Goal: Task Accomplishment & Management: Use online tool/utility

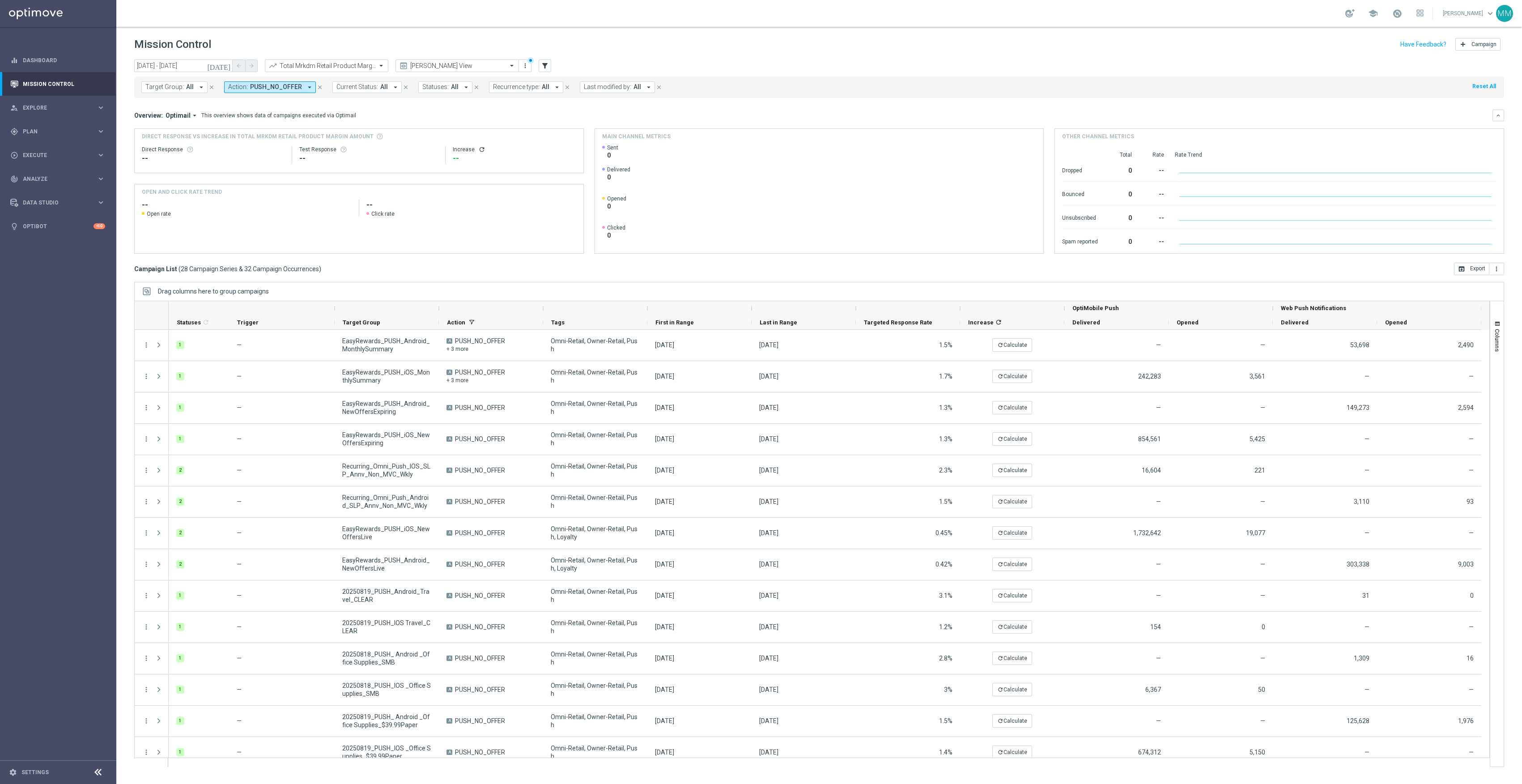
drag, startPoint x: 0, startPoint y: 0, endPoint x: 142, endPoint y: 175, distance: 225.4
click at [63, 154] on span "Execute" at bounding box center [60, 155] width 74 height 5
drag, startPoint x: 50, startPoint y: 135, endPoint x: 99, endPoint y: 149, distance: 51.0
click at [53, 135] on div "gps_fixed Plan" at bounding box center [53, 132] width 86 height 8
click at [41, 178] on span "Templates" at bounding box center [56, 177] width 64 height 5
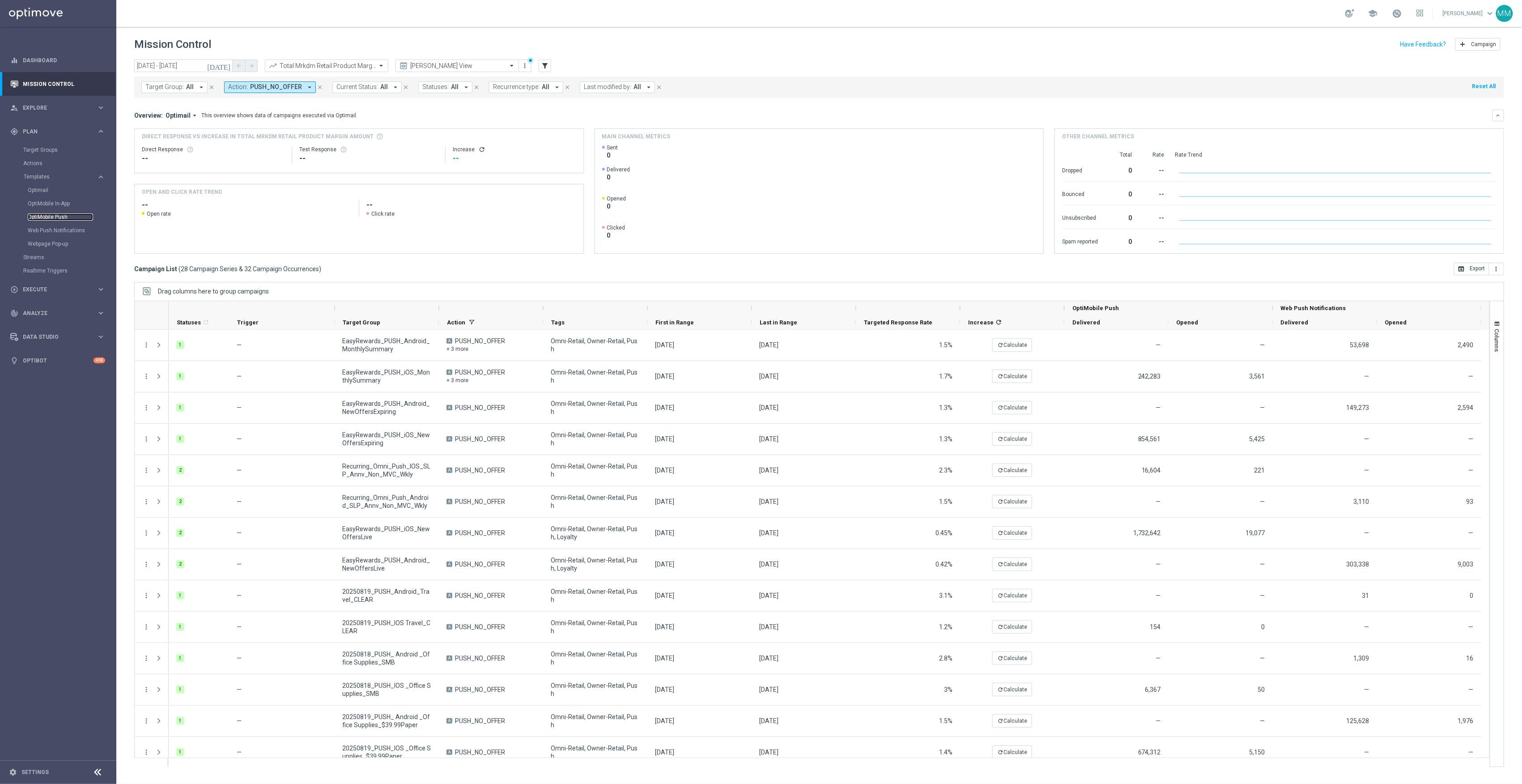
click at [57, 217] on link "OptiMobile Push" at bounding box center [60, 217] width 66 height 7
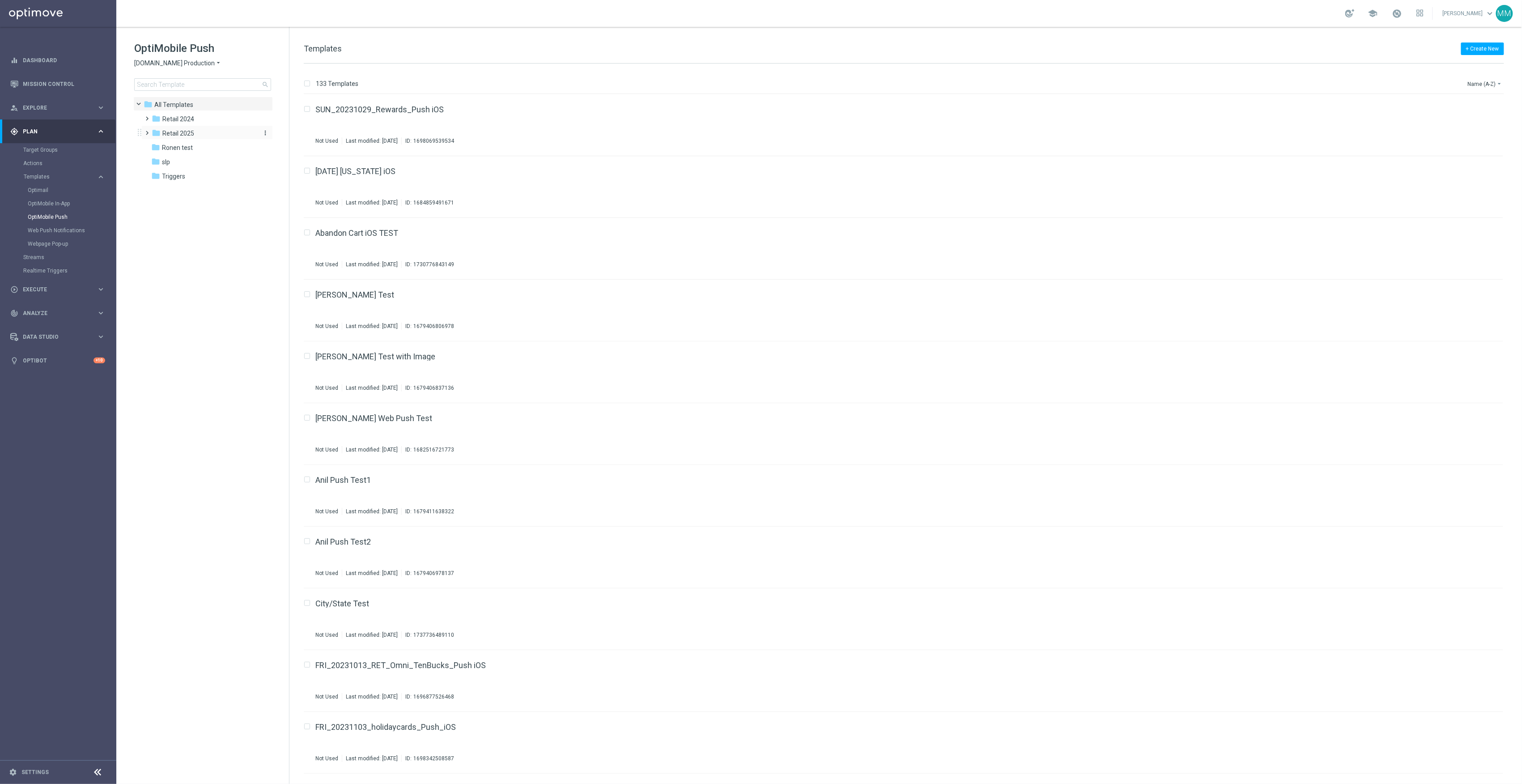
click at [180, 132] on span "Retail 2025" at bounding box center [178, 134] width 32 height 8
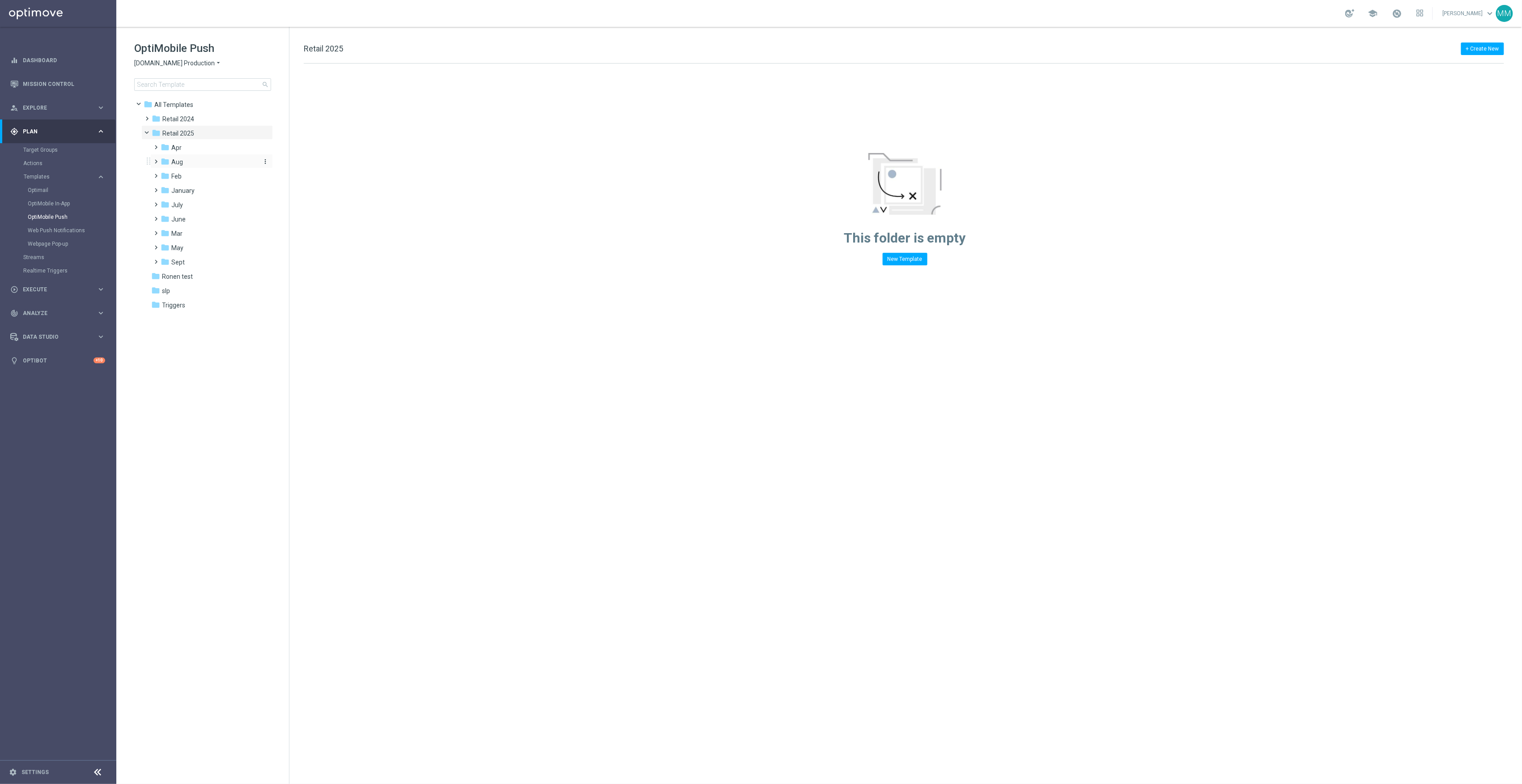
click at [197, 165] on div "folder Aug" at bounding box center [208, 162] width 95 height 10
click at [209, 226] on div "folder WO 8.31 more_vert" at bounding box center [216, 233] width 113 height 14
click at [225, 229] on div "folder WO 8.31" at bounding box center [213, 233] width 88 height 10
